Goal: Book appointment/travel/reservation

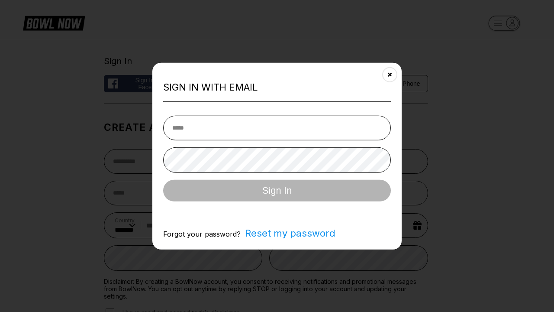
select select "**"
type input "**********"
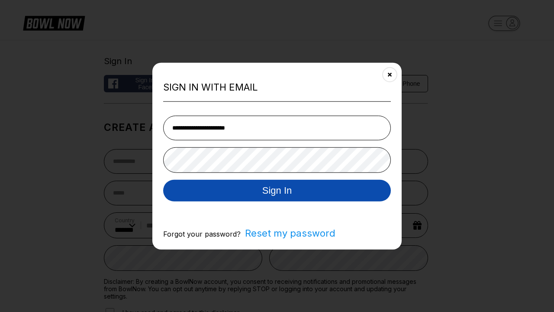
click at [277, 191] on button "Sign In" at bounding box center [277, 190] width 228 height 22
